Goal: Information Seeking & Learning: Check status

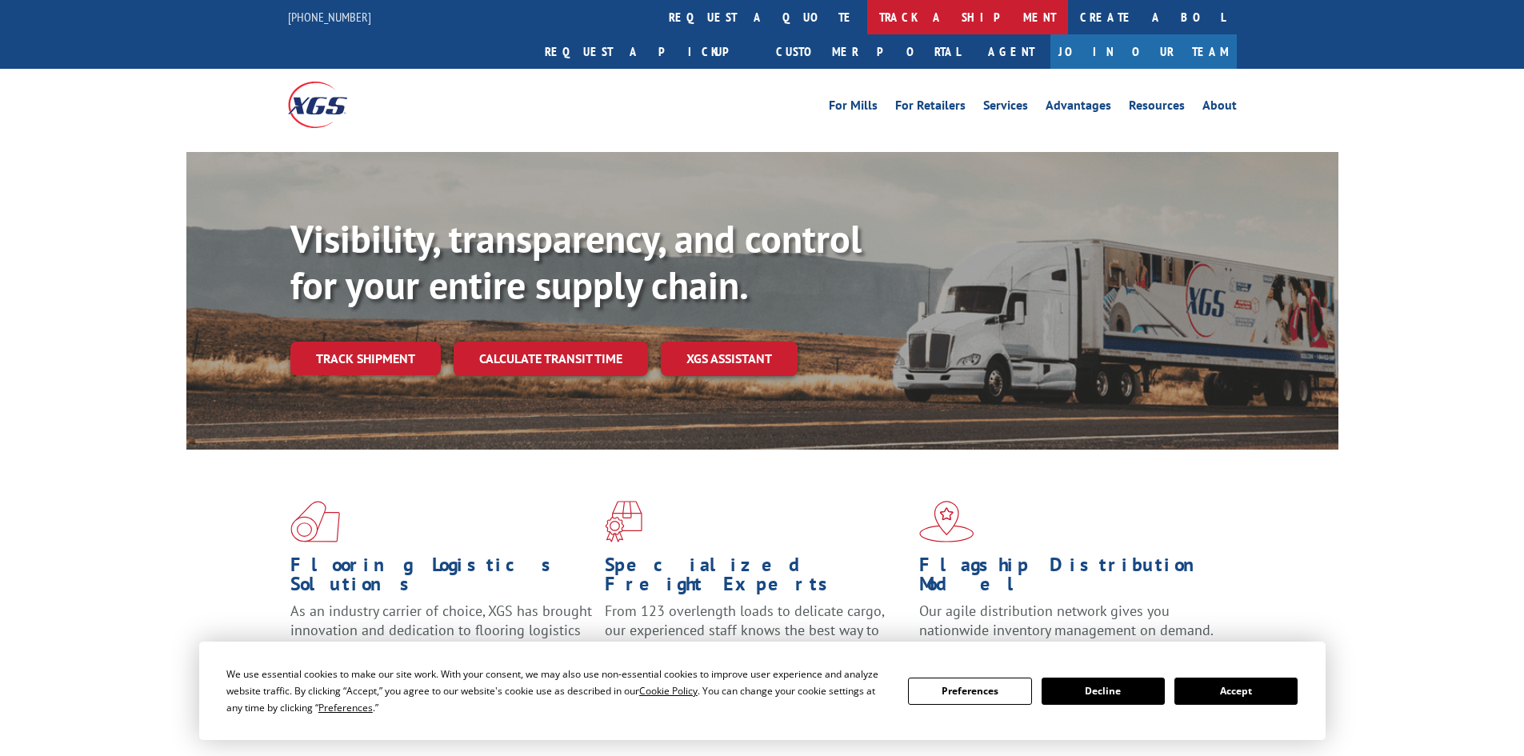
click at [867, 20] on link "track a shipment" at bounding box center [967, 17] width 201 height 34
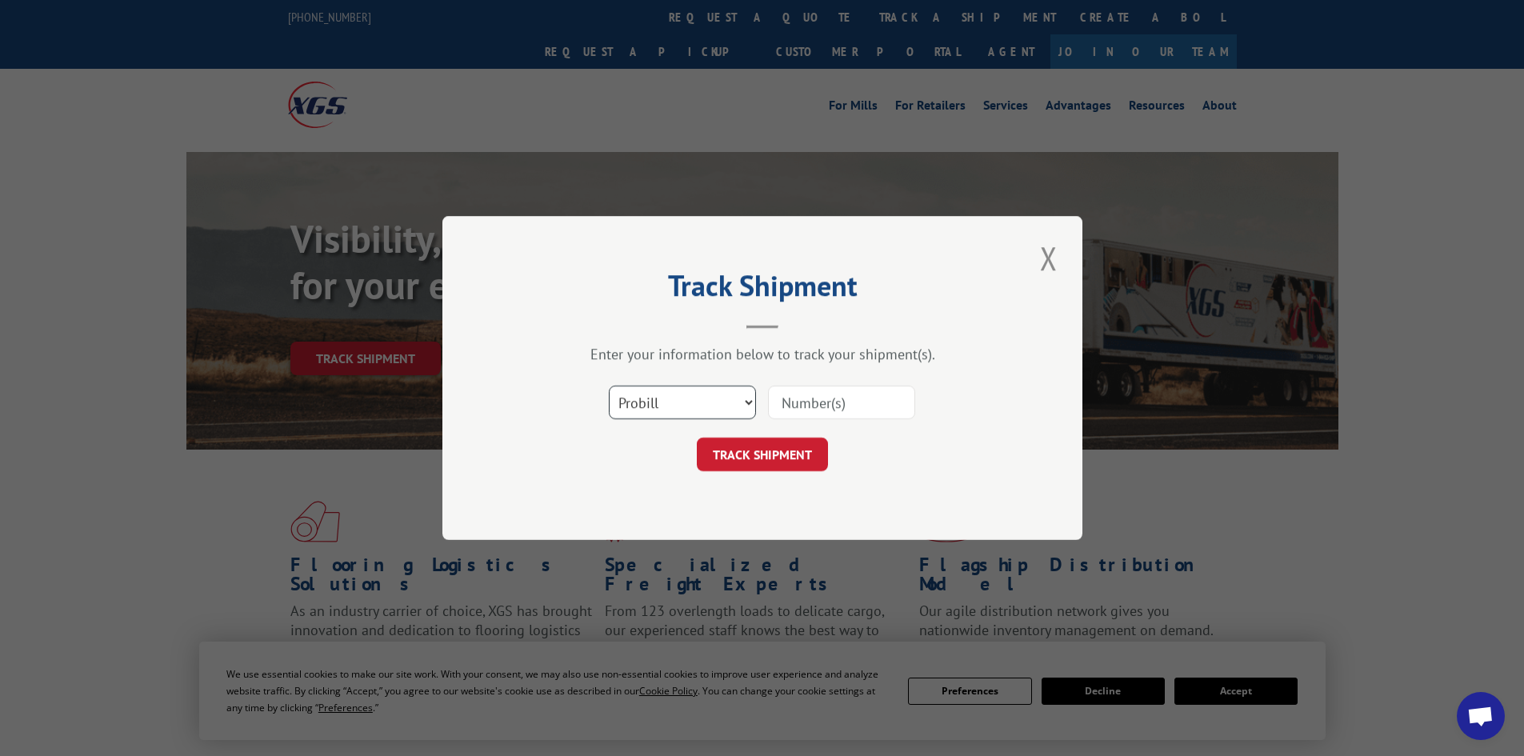
click at [667, 398] on select "Select category... Probill BOL PO" at bounding box center [682, 403] width 147 height 34
select select "bol"
click at [609, 386] on select "Select category... Probill BOL PO" at bounding box center [682, 403] width 147 height 34
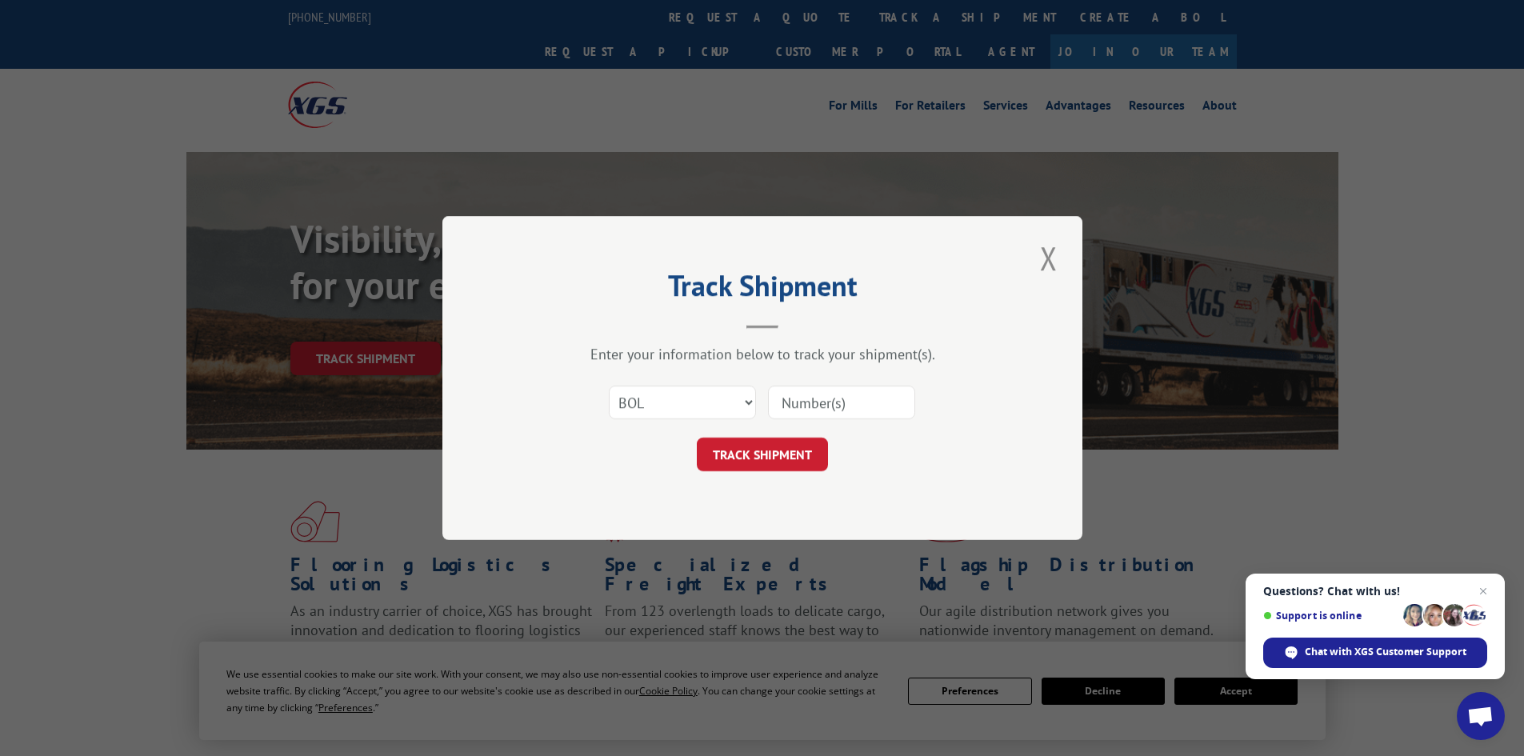
click at [831, 394] on input at bounding box center [841, 403] width 147 height 34
paste input "5953939"
type input "5953939"
click at [736, 463] on button "TRACK SHIPMENT" at bounding box center [762, 455] width 131 height 34
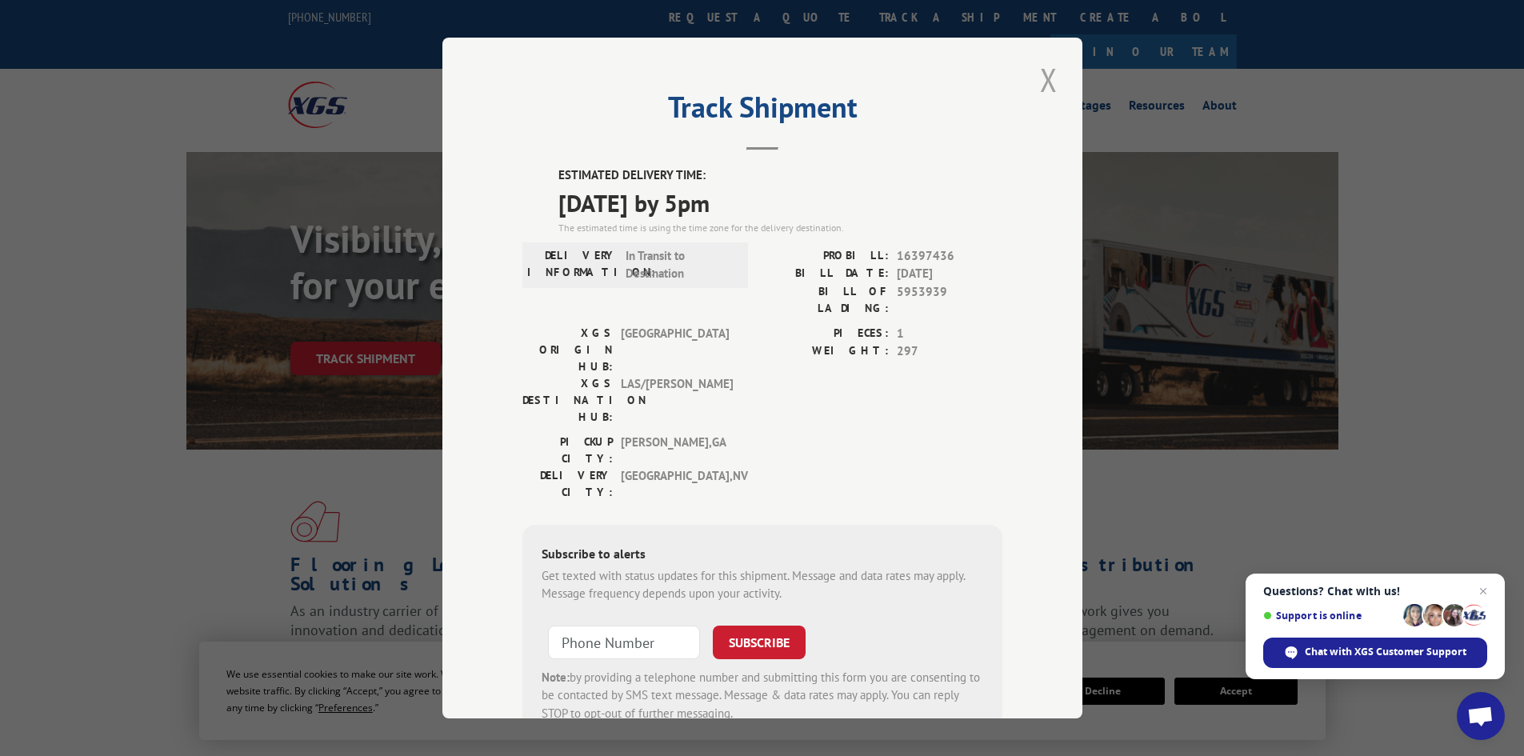
click at [1035, 82] on button "Close modal" at bounding box center [1048, 80] width 27 height 44
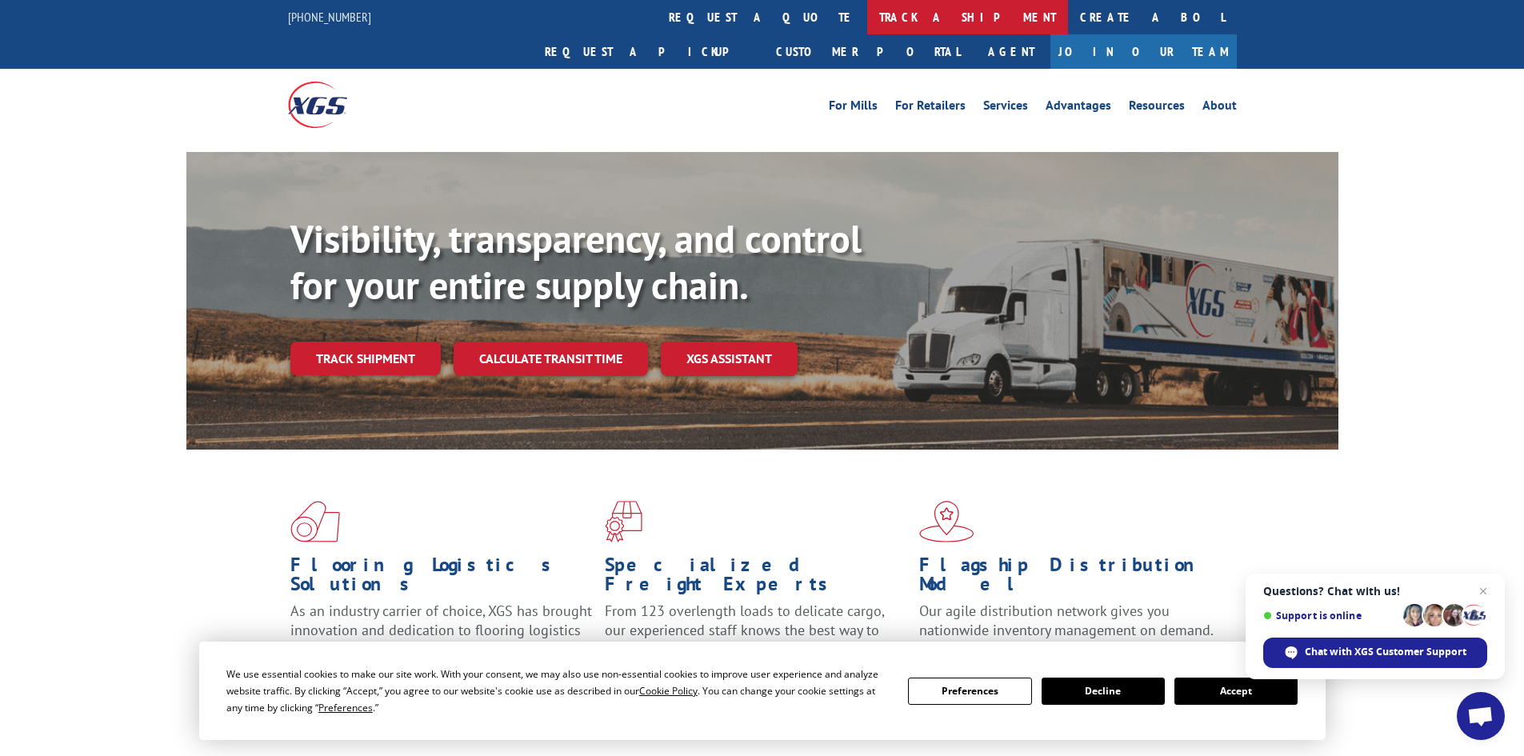
click at [867, 14] on link "track a shipment" at bounding box center [967, 17] width 201 height 34
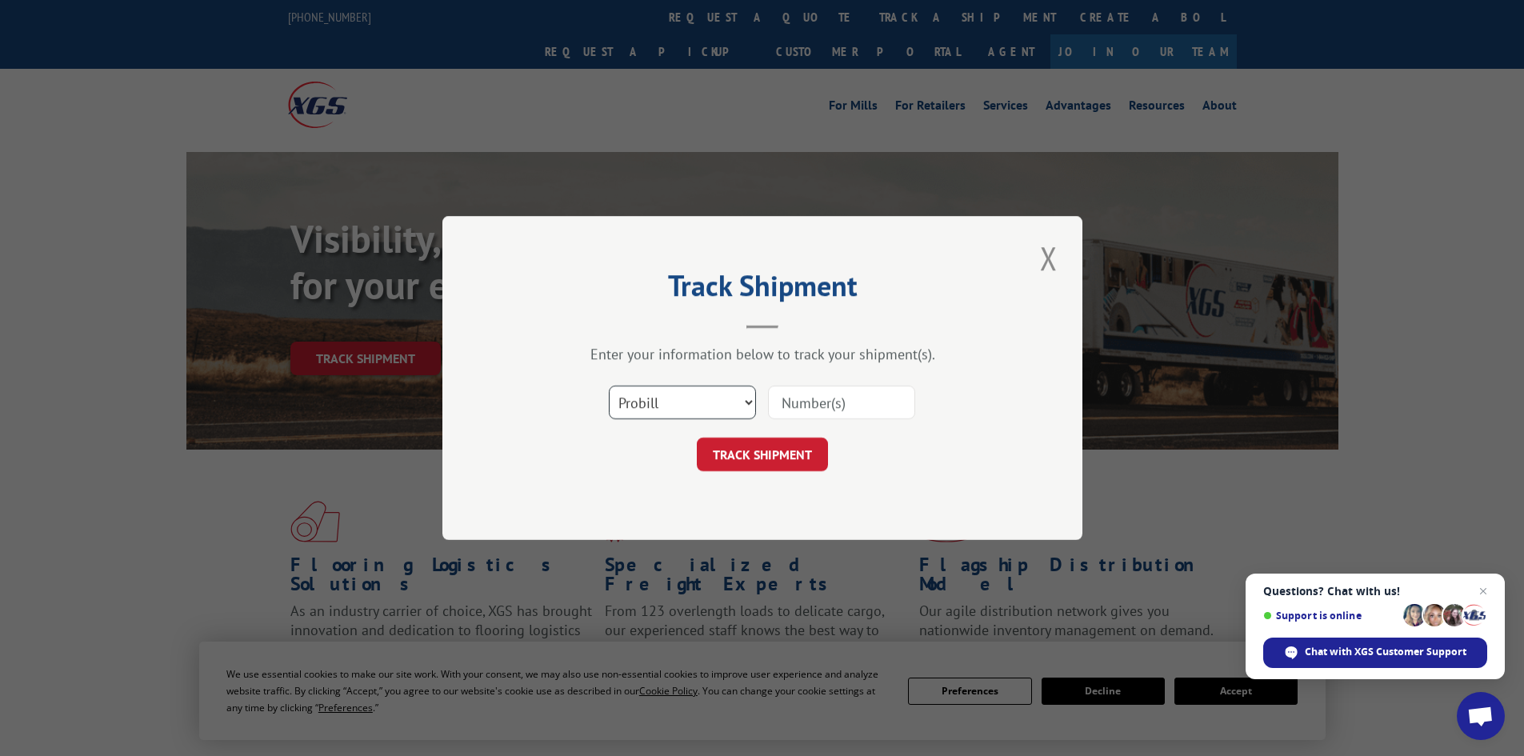
click at [694, 402] on select "Select category... Probill BOL PO" at bounding box center [682, 403] width 147 height 34
select select "bol"
click at [609, 386] on select "Select category... Probill BOL PO" at bounding box center [682, 403] width 147 height 34
click at [801, 405] on input at bounding box center [841, 403] width 147 height 34
paste input "4914026"
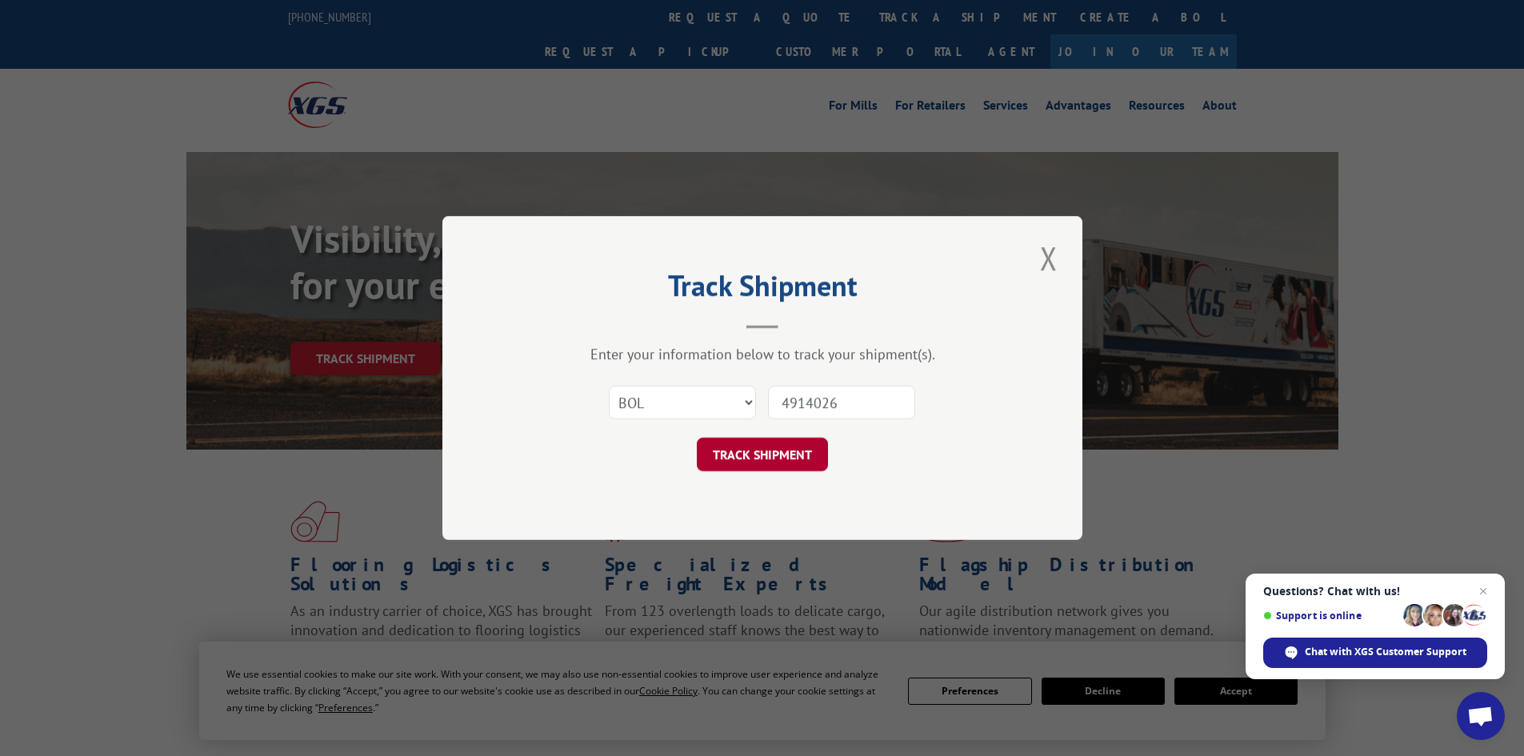
type input "4914026"
click at [757, 457] on button "TRACK SHIPMENT" at bounding box center [762, 455] width 131 height 34
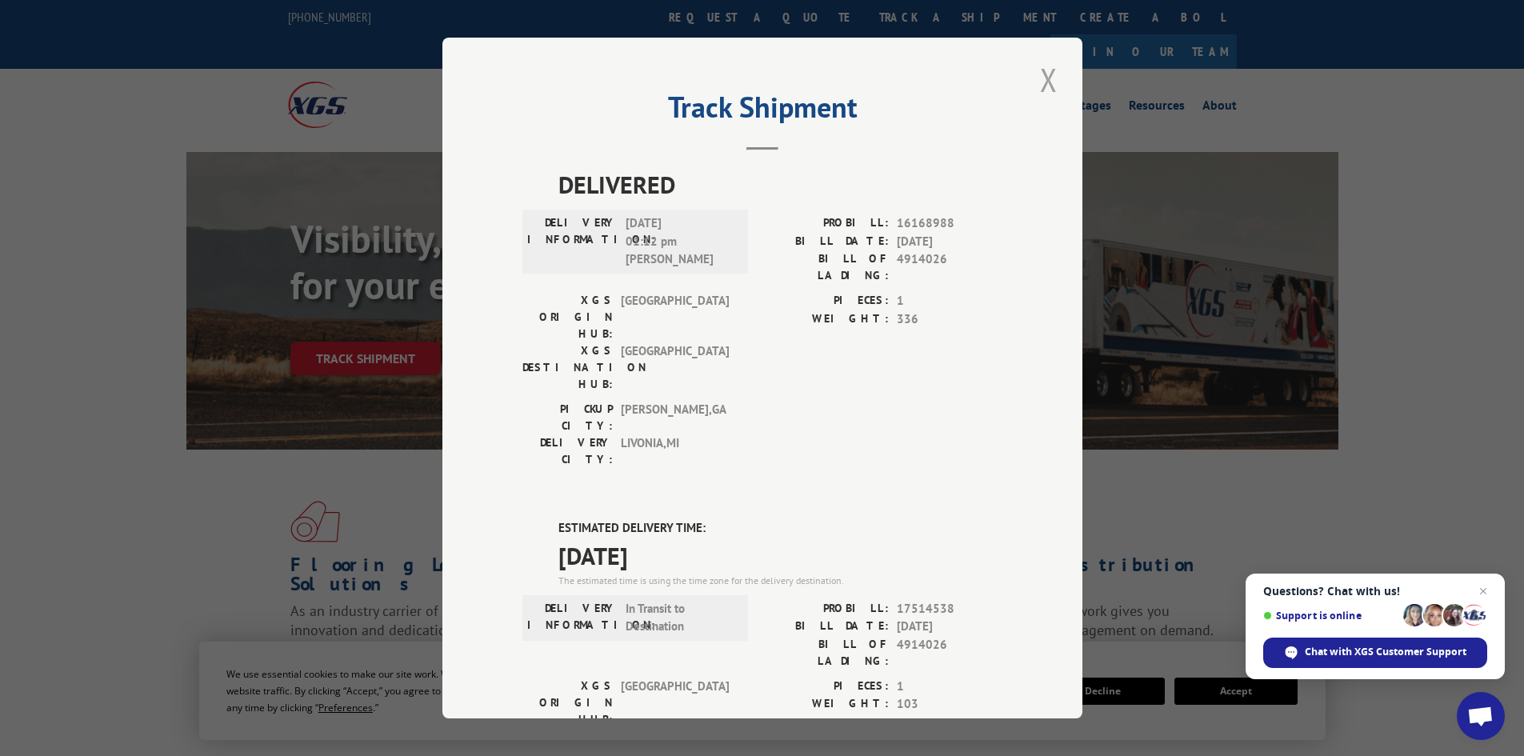
click at [1048, 78] on button "Close modal" at bounding box center [1048, 80] width 27 height 44
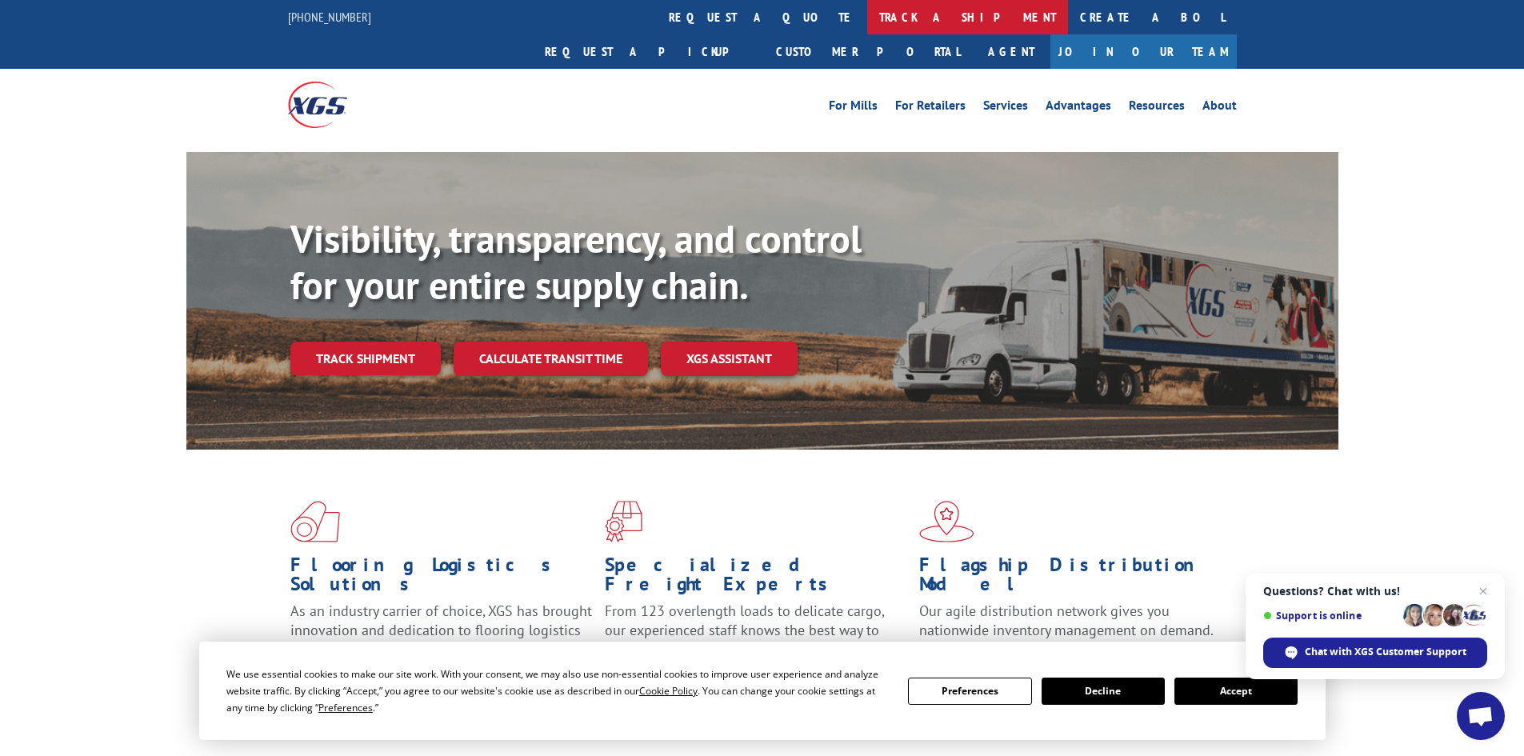
click at [867, 15] on link "track a shipment" at bounding box center [967, 17] width 201 height 34
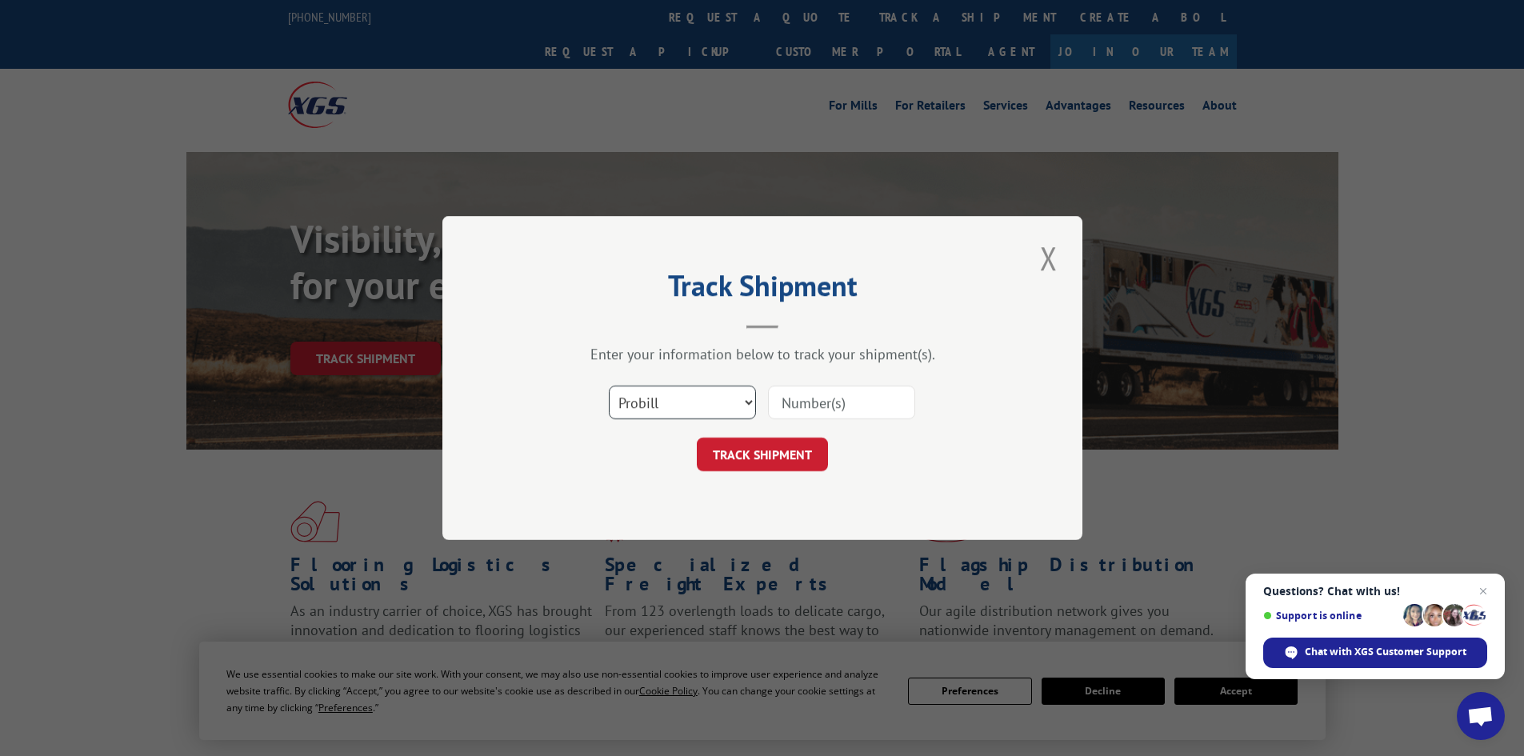
click at [688, 391] on select "Select category... Probill BOL PO" at bounding box center [682, 403] width 147 height 34
select select "bol"
click at [609, 386] on select "Select category... Probill BOL PO" at bounding box center [682, 403] width 147 height 34
click at [784, 408] on input at bounding box center [841, 403] width 147 height 34
paste input "5937192"
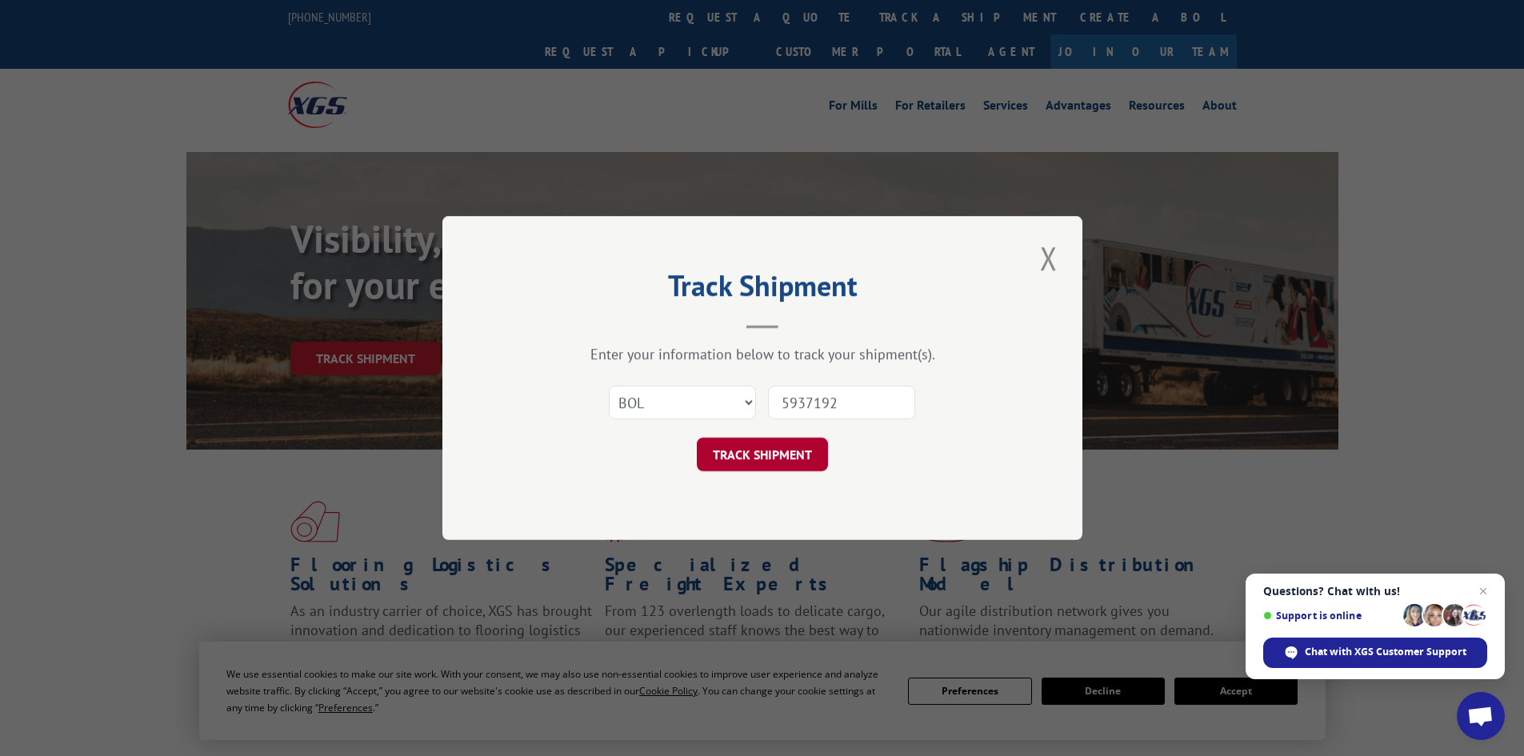
type input "5937192"
click at [728, 461] on button "TRACK SHIPMENT" at bounding box center [762, 455] width 131 height 34
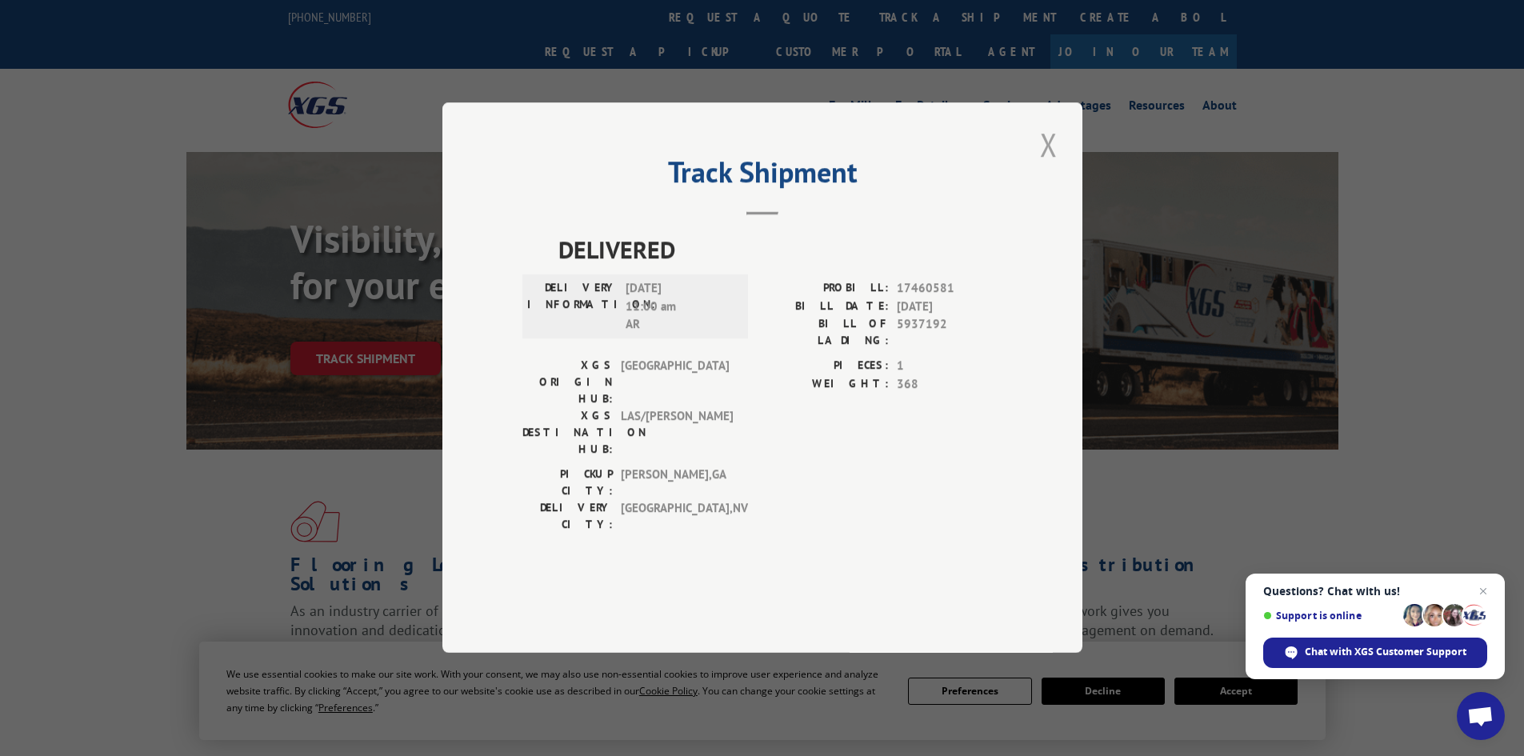
click at [1050, 166] on button "Close modal" at bounding box center [1048, 144] width 27 height 44
